Goal: Obtain resource: Download file/media

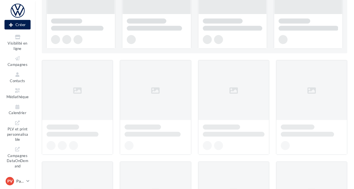
scroll to position [111, 0]
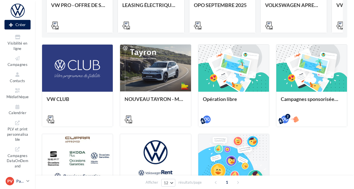
click at [24, 181] on p "Partenaire VW" at bounding box center [20, 181] width 8 height 6
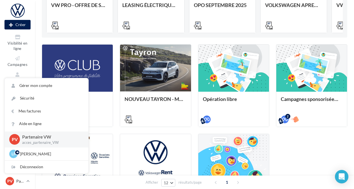
click at [38, 142] on p "acces_partenaire_VW" at bounding box center [50, 142] width 57 height 5
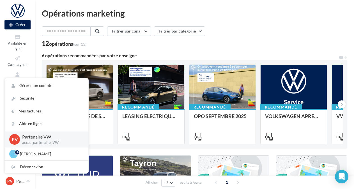
click at [46, 52] on div "Filtrer par canal Filtrer par catégorie 12 opérations (sur 13) 6 opérations rec…" at bounding box center [194, 185] width 305 height 319
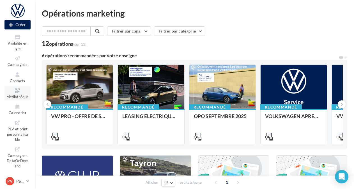
click at [16, 89] on icon at bounding box center [17, 90] width 23 height 6
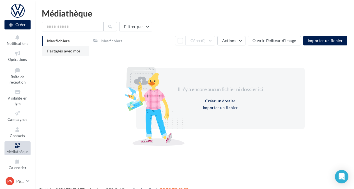
click at [66, 50] on span "Partagés avec moi" at bounding box center [63, 50] width 33 height 5
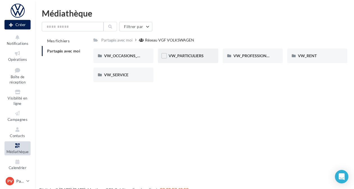
click at [198, 61] on div "VW_PARTICULIERS" at bounding box center [188, 55] width 60 height 15
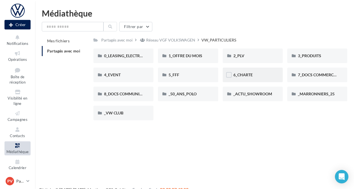
click at [259, 78] on div "6_CHARTE" at bounding box center [252, 75] width 39 height 6
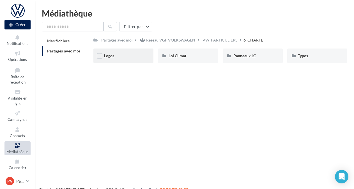
click at [114, 59] on div "Logos" at bounding box center [123, 55] width 60 height 15
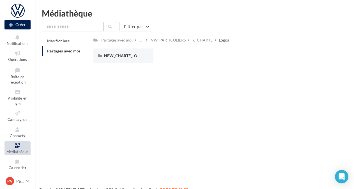
click at [114, 59] on div "NEW_CHARTE_LOGOS" at bounding box center [123, 55] width 60 height 15
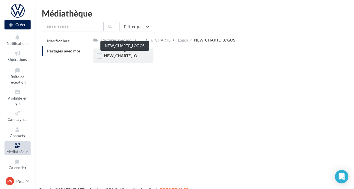
click at [119, 57] on span "NEW_CHARTE_LOGOS" at bounding box center [124, 55] width 41 height 5
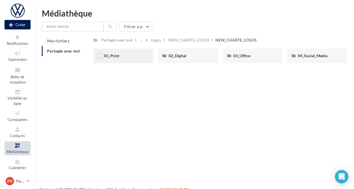
click at [126, 55] on div "01_Print" at bounding box center [123, 56] width 39 height 6
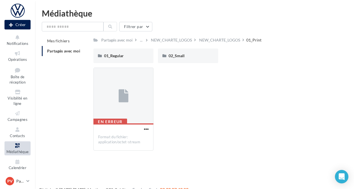
click at [126, 55] on div "01_Regular" at bounding box center [123, 56] width 39 height 6
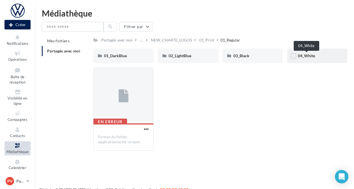
click at [306, 57] on span "04_White" at bounding box center [306, 55] width 17 height 5
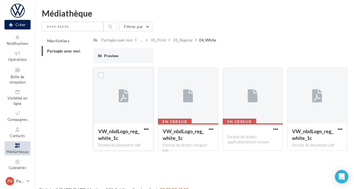
click at [146, 128] on span "button" at bounding box center [146, 129] width 5 height 5
click at [179, 170] on div "Nouvelle campagne Créer Notifications Opérations Boîte de réception Visibilité …" at bounding box center [177, 103] width 354 height 189
click at [211, 127] on span "button" at bounding box center [211, 129] width 5 height 5
click at [189, 139] on button "Télécharger" at bounding box center [186, 140] width 56 height 15
click at [144, 131] on span "button" at bounding box center [146, 129] width 5 height 5
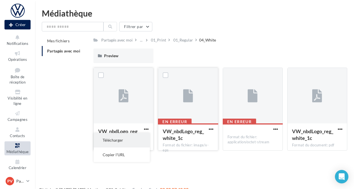
click at [127, 137] on button "Télécharger" at bounding box center [122, 140] width 56 height 15
click at [186, 42] on div "01_Regular" at bounding box center [183, 40] width 20 height 6
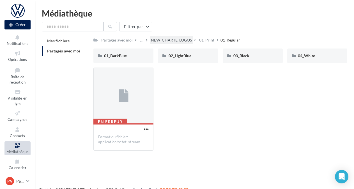
click at [158, 39] on div "NEW_CHARTE_LOGOS" at bounding box center [171, 40] width 41 height 6
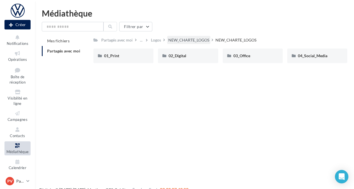
click at [188, 39] on div "NEW_CHARTE_LOGOS" at bounding box center [188, 40] width 41 height 6
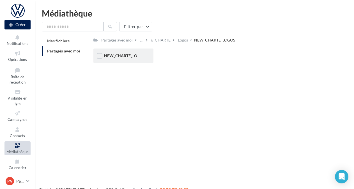
click at [124, 61] on div "NEW_CHARTE_LOGOS" at bounding box center [123, 55] width 60 height 15
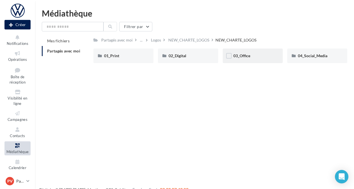
click at [253, 55] on div "03_Office" at bounding box center [252, 56] width 39 height 6
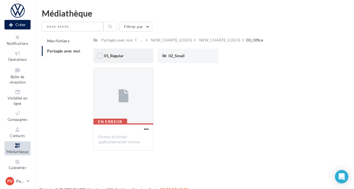
click at [130, 55] on div "01_Regular" at bounding box center [123, 56] width 39 height 6
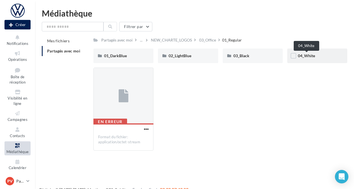
click at [309, 55] on span "04_White" at bounding box center [306, 55] width 17 height 5
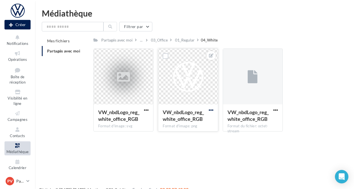
click at [212, 110] on span "button" at bounding box center [211, 110] width 5 height 5
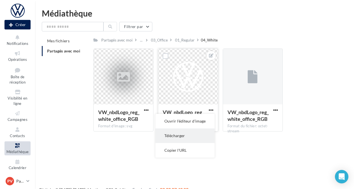
click at [176, 133] on button "Télécharger" at bounding box center [184, 135] width 59 height 15
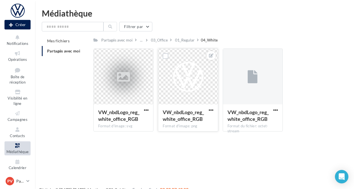
click at [158, 36] on div "Filtrer par Mes fichiers Partagés avec moi Partagés avec moi ... 03_Office 01_R…" at bounding box center [194, 79] width 305 height 114
click at [157, 40] on div "03_Office" at bounding box center [159, 40] width 17 height 6
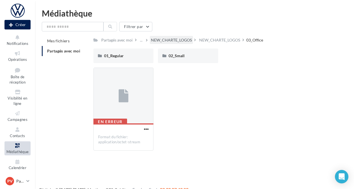
click at [164, 38] on div "NEW_CHARTE_LOGOS" at bounding box center [171, 40] width 41 height 6
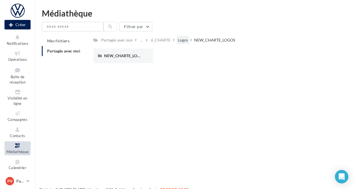
click at [183, 41] on div "Logos" at bounding box center [183, 40] width 10 height 6
click at [198, 41] on div "6_CHARTE" at bounding box center [203, 40] width 20 height 6
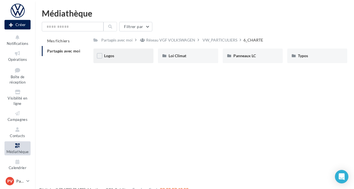
click at [125, 55] on div "Logos" at bounding box center [123, 56] width 39 height 6
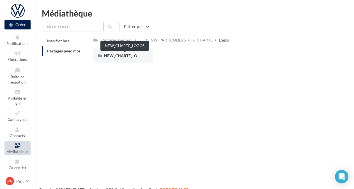
click at [125, 55] on span "NEW_CHARTE_LOGOS" at bounding box center [124, 55] width 41 height 5
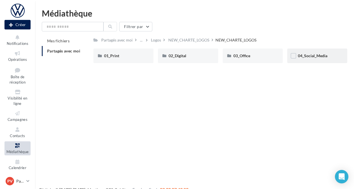
click at [320, 59] on div "04_Social_Media" at bounding box center [317, 55] width 60 height 15
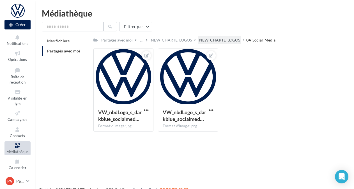
click at [213, 38] on div "NEW_CHARTE_LOGOS" at bounding box center [219, 40] width 41 height 6
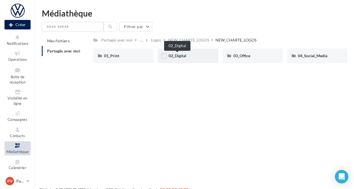
click at [179, 56] on span "02_Digital" at bounding box center [177, 55] width 18 height 5
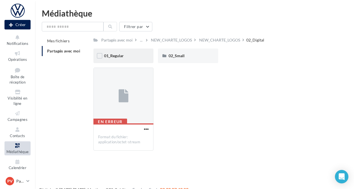
click at [125, 55] on div "01_Regular" at bounding box center [123, 56] width 39 height 6
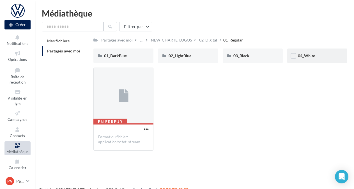
click at [311, 60] on div "04_White" at bounding box center [317, 55] width 60 height 15
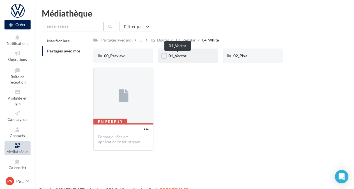
click at [185, 55] on span "01_Vector" at bounding box center [177, 55] width 18 height 5
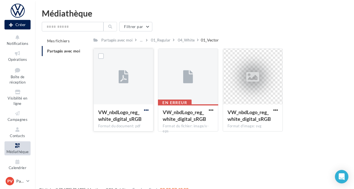
click at [147, 109] on span "button" at bounding box center [146, 110] width 5 height 5
click at [275, 158] on div "Nouvelle campagne Créer Notifications Opérations Boîte de réception Visibilité …" at bounding box center [177, 103] width 354 height 189
click at [277, 109] on span "button" at bounding box center [275, 110] width 5 height 5
click at [244, 123] on button "Télécharger" at bounding box center [251, 121] width 56 height 15
click at [184, 39] on div "04_White" at bounding box center [186, 40] width 17 height 6
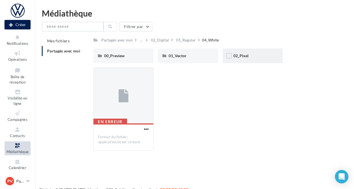
click at [253, 58] on div "02_Pixel" at bounding box center [252, 56] width 39 height 6
click at [186, 38] on div "04_White" at bounding box center [186, 40] width 17 height 6
